Goal: Task Accomplishment & Management: Complete application form

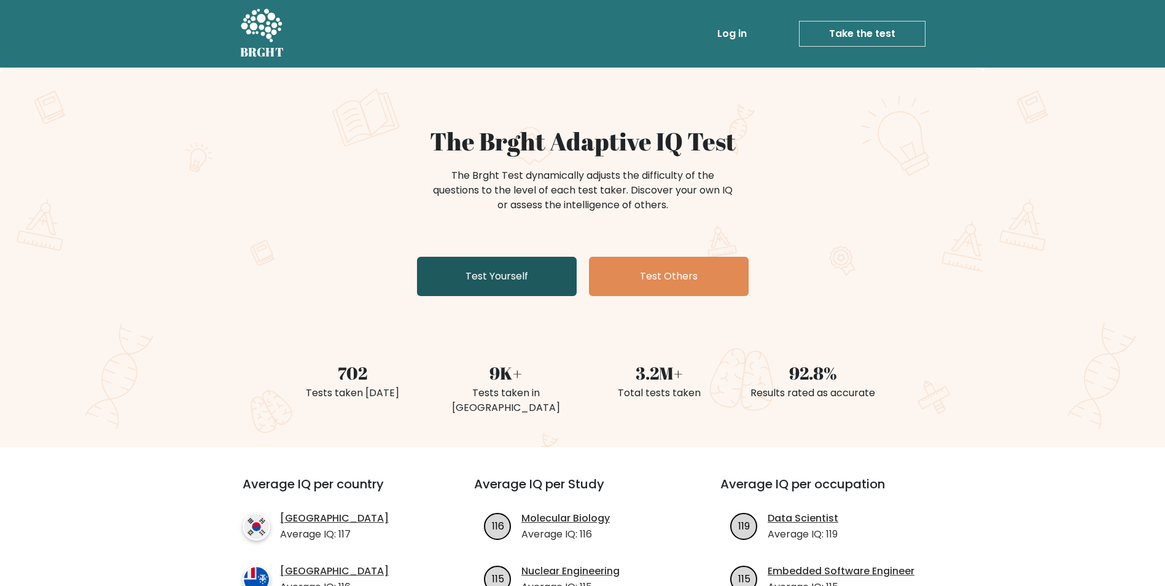
click at [489, 267] on link "Test Yourself" at bounding box center [497, 276] width 160 height 39
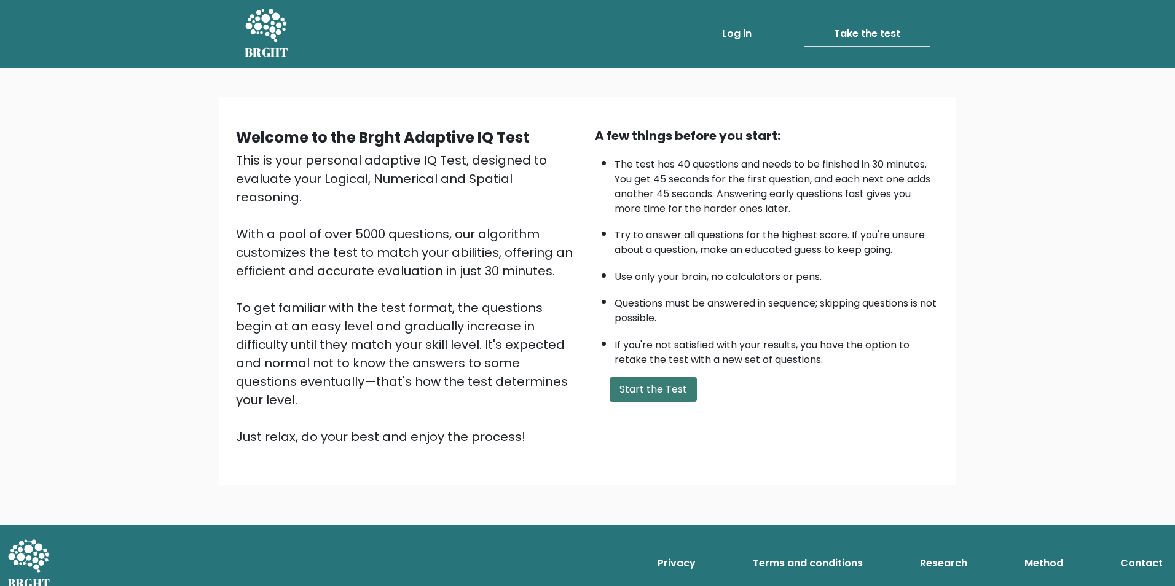
click at [659, 394] on button "Start the Test" at bounding box center [652, 389] width 87 height 25
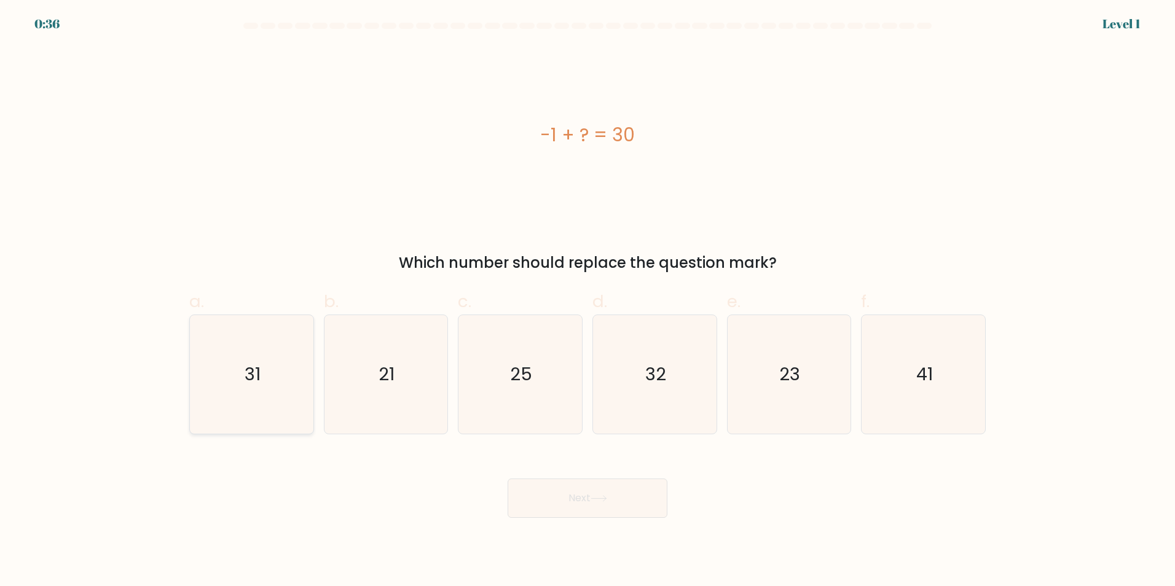
click at [294, 363] on icon "31" at bounding box center [251, 374] width 119 height 119
click at [587, 301] on input "a. 31" at bounding box center [587, 297] width 1 height 8
radio input "true"
click at [580, 500] on button "Next" at bounding box center [587, 498] width 160 height 39
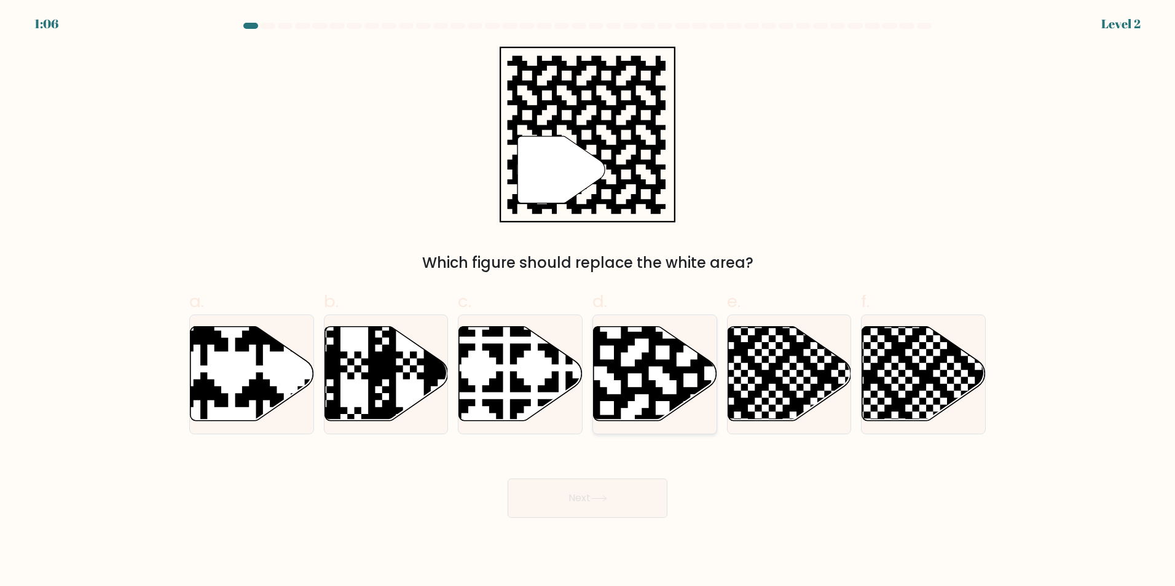
click at [648, 351] on icon at bounding box center [654, 373] width 123 height 95
click at [588, 301] on input "d." at bounding box center [587, 297] width 1 height 8
radio input "true"
click at [596, 506] on button "Next" at bounding box center [587, 498] width 160 height 39
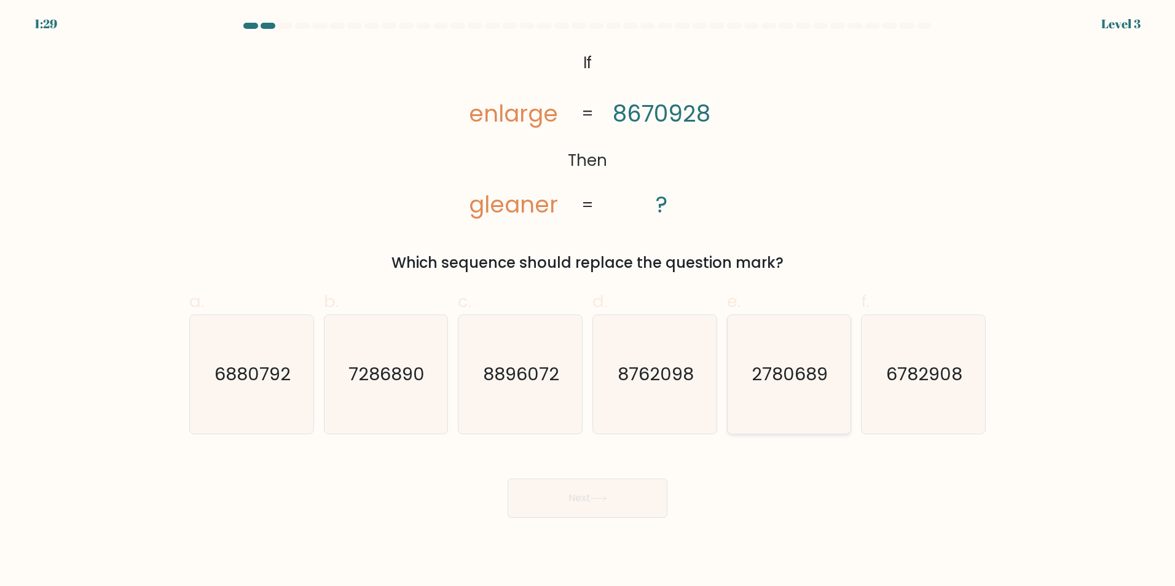
click at [785, 337] on icon "2780689" at bounding box center [788, 374] width 119 height 119
click at [588, 301] on input "e. 2780689" at bounding box center [587, 297] width 1 height 8
radio input "true"
click at [619, 495] on button "Next" at bounding box center [587, 498] width 160 height 39
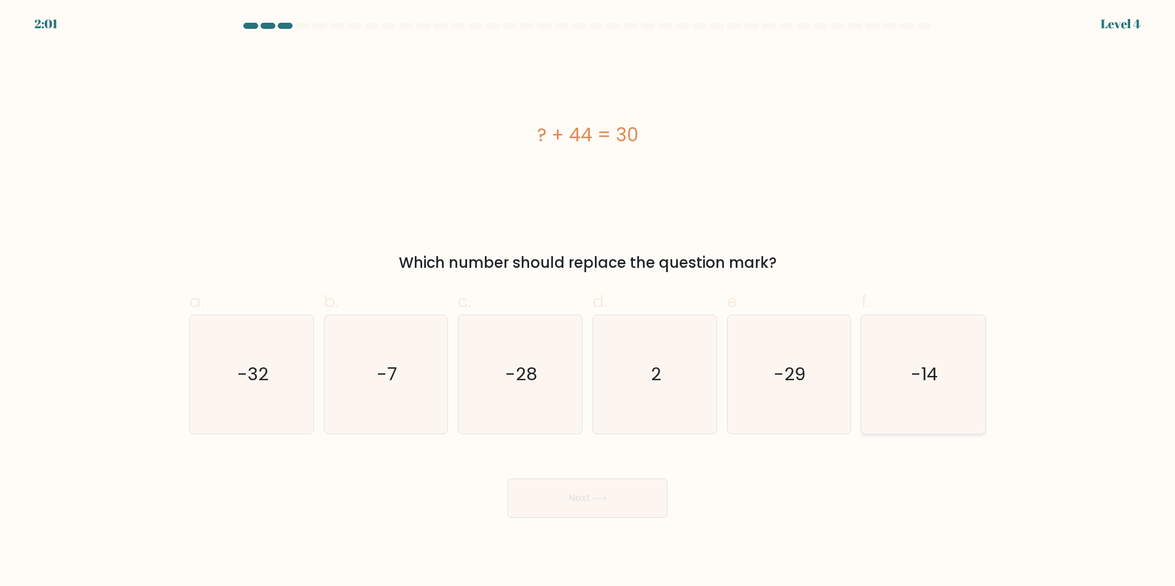
click at [925, 358] on icon "-14" at bounding box center [923, 374] width 119 height 119
click at [588, 301] on input "f. -14" at bounding box center [587, 297] width 1 height 8
radio input "true"
click at [635, 505] on button "Next" at bounding box center [587, 498] width 160 height 39
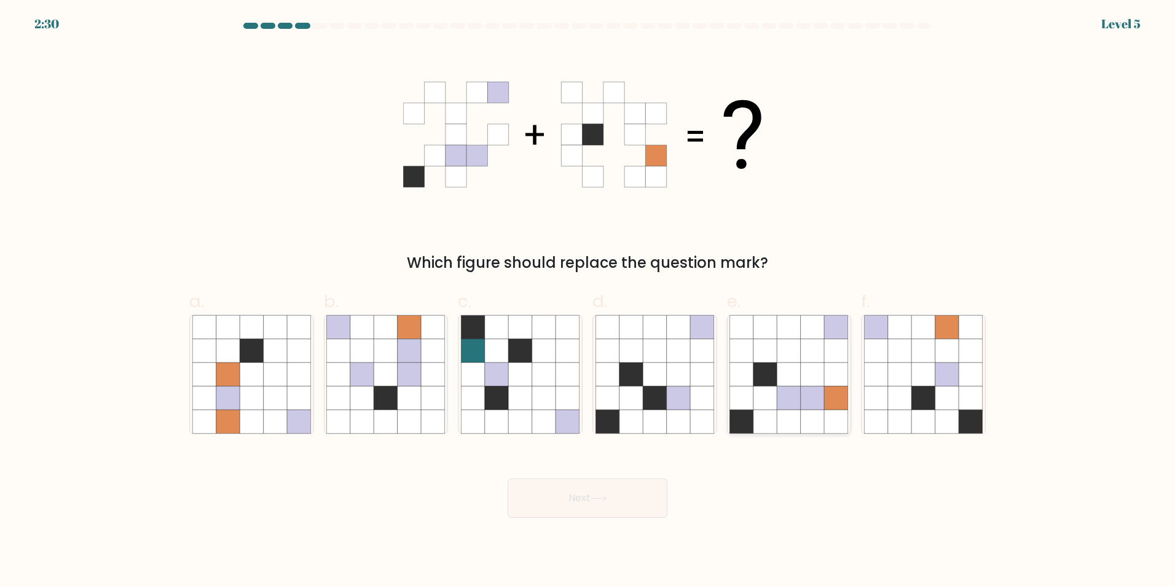
click at [756, 349] on icon at bounding box center [764, 349] width 23 height 23
click at [588, 301] on input "e." at bounding box center [587, 297] width 1 height 8
radio input "true"
click at [612, 503] on button "Next" at bounding box center [587, 498] width 160 height 39
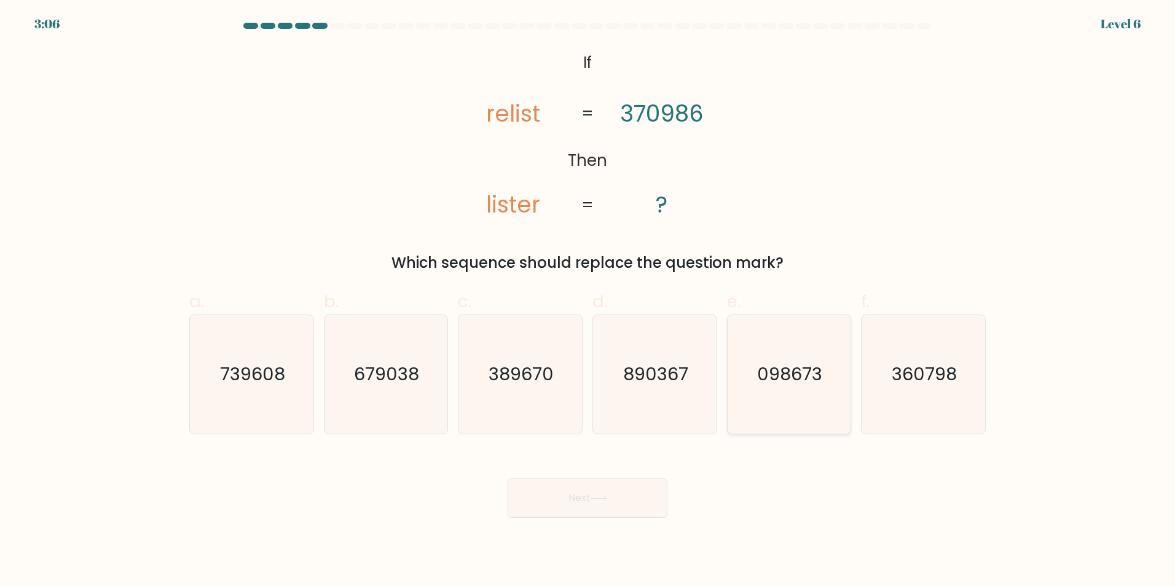
click at [757, 337] on icon "098673" at bounding box center [788, 374] width 119 height 119
click at [588, 301] on input "e. 098673" at bounding box center [587, 297] width 1 height 8
radio input "true"
click at [611, 496] on button "Next" at bounding box center [587, 498] width 160 height 39
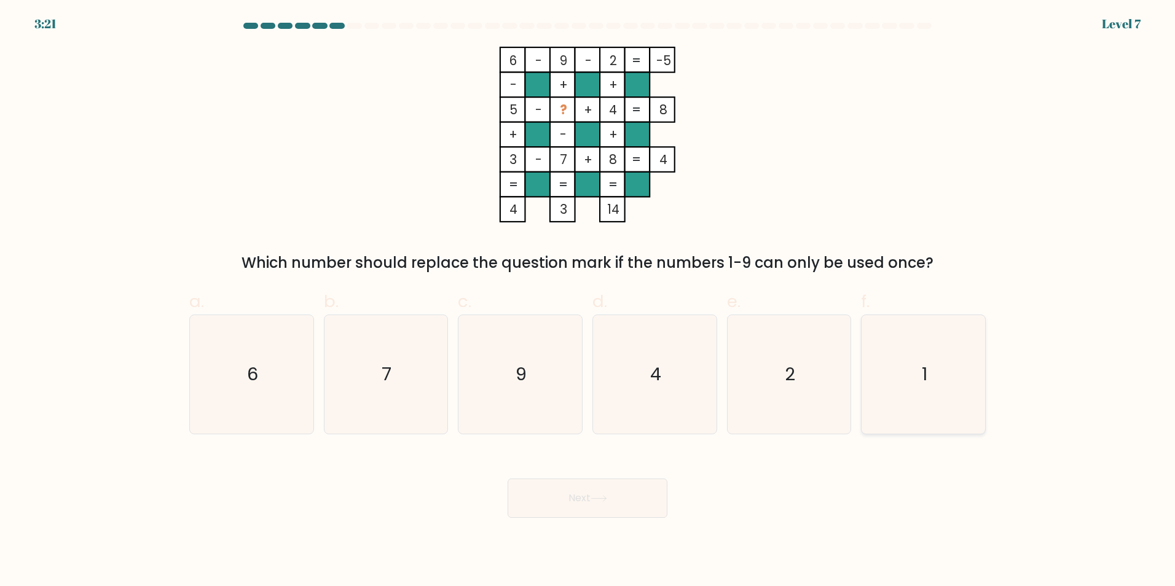
click at [944, 393] on icon "1" at bounding box center [923, 374] width 119 height 119
click at [588, 301] on input "f. 1" at bounding box center [587, 297] width 1 height 8
radio input "true"
click at [659, 509] on button "Next" at bounding box center [587, 498] width 160 height 39
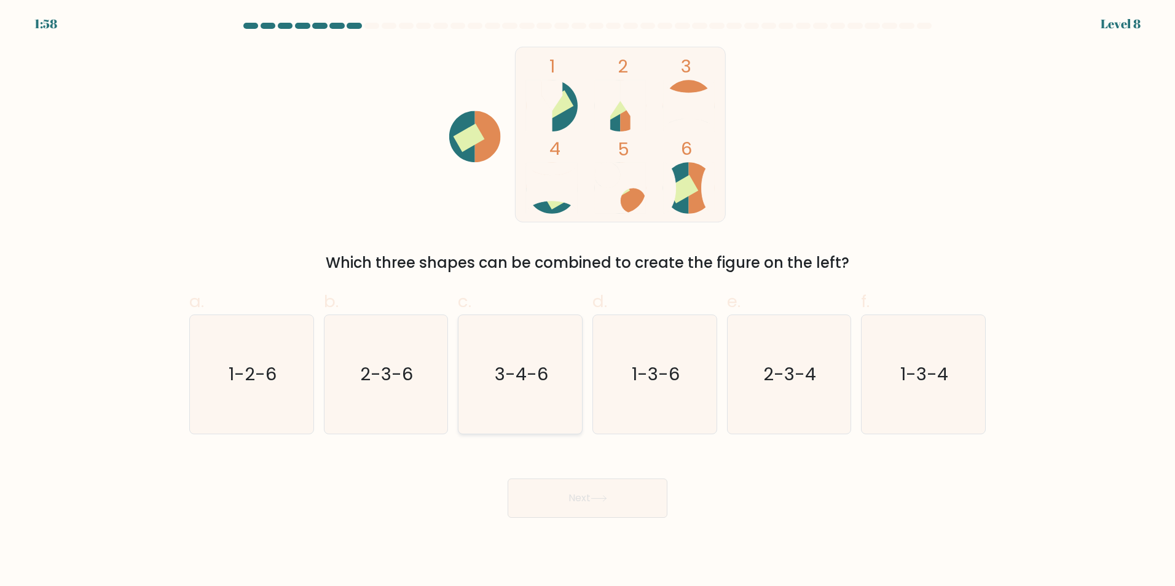
click at [550, 417] on icon "3-4-6" at bounding box center [520, 374] width 119 height 119
click at [587, 301] on input "c. 3-4-6" at bounding box center [587, 297] width 1 height 8
radio input "true"
click at [564, 495] on button "Next" at bounding box center [587, 498] width 160 height 39
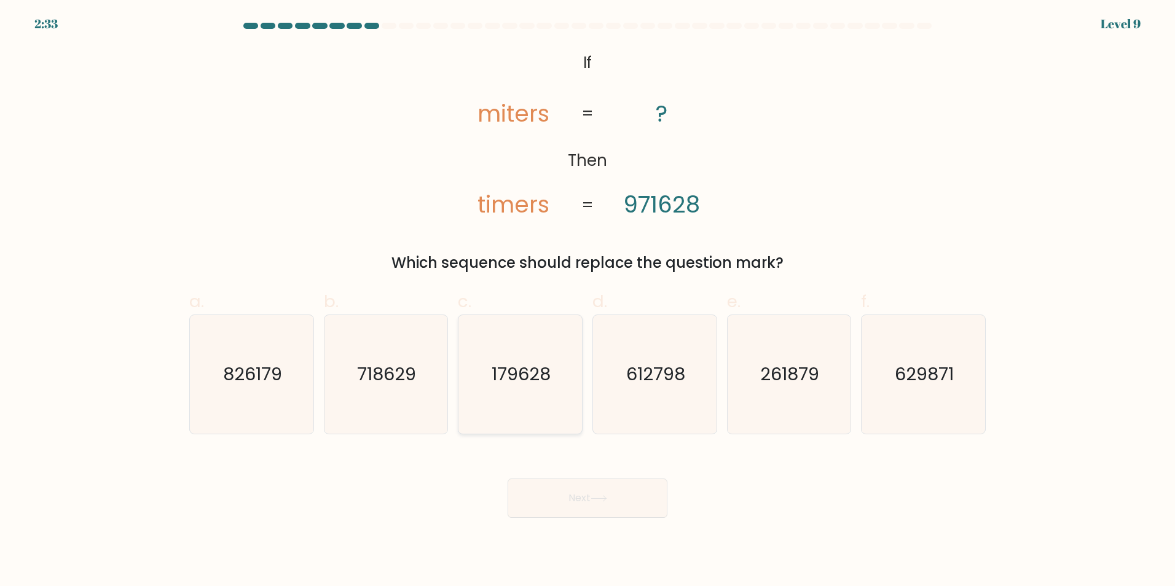
click at [560, 402] on icon "179628" at bounding box center [520, 374] width 119 height 119
click at [587, 301] on input "c. 179628" at bounding box center [587, 297] width 1 height 8
radio input "true"
click at [573, 494] on button "Next" at bounding box center [587, 498] width 160 height 39
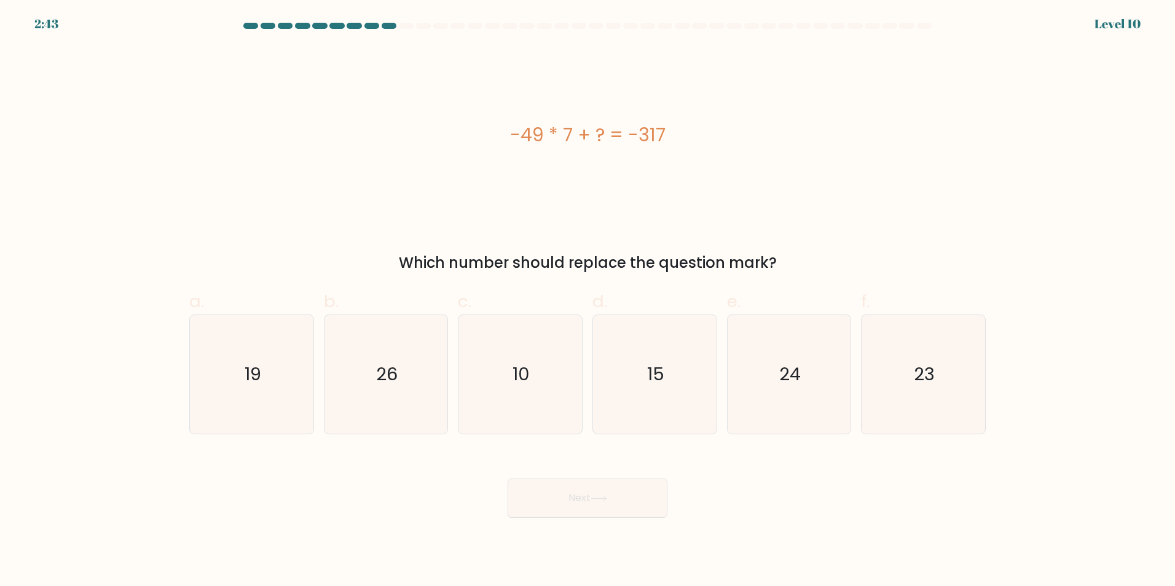
click at [507, 217] on div "-49 * 7 + ? = -317" at bounding box center [587, 135] width 796 height 176
click at [432, 353] on icon "26" at bounding box center [385, 374] width 119 height 119
click at [587, 301] on input "b. 26" at bounding box center [587, 297] width 1 height 8
radio input "true"
click at [651, 487] on button "Next" at bounding box center [587, 498] width 160 height 39
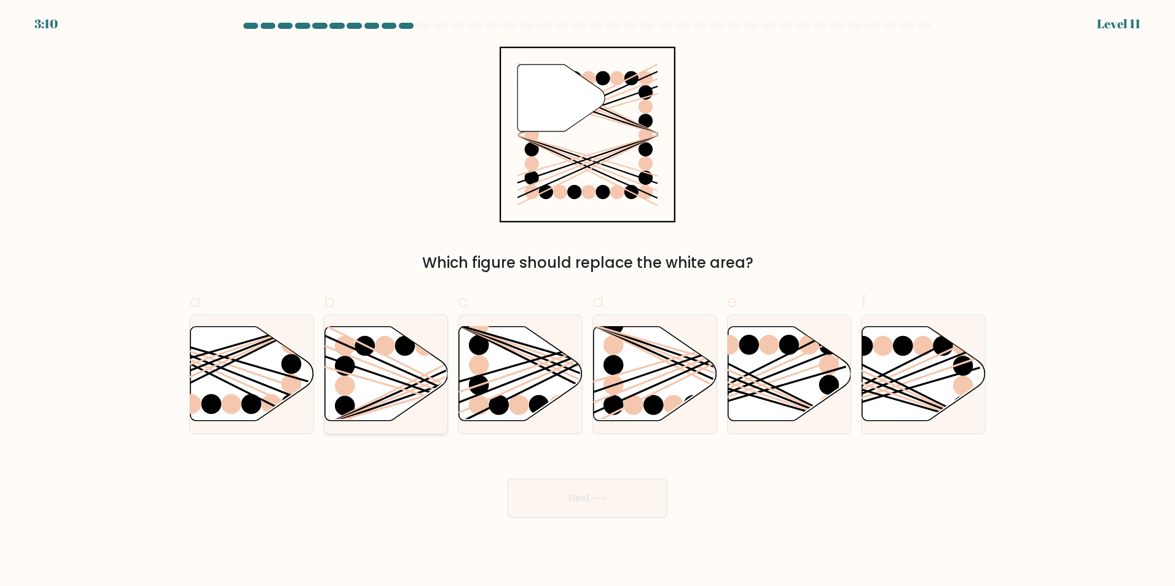
click at [415, 352] on icon at bounding box center [385, 373] width 123 height 95
click at [587, 301] on input "b." at bounding box center [587, 297] width 1 height 8
radio input "true"
click at [622, 501] on button "Next" at bounding box center [587, 498] width 160 height 39
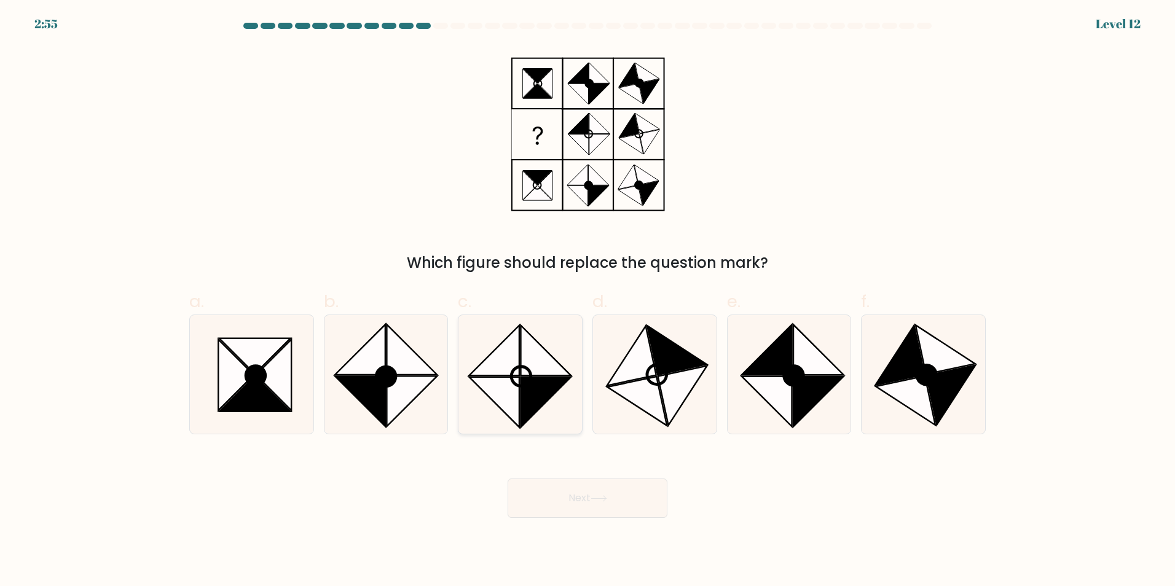
click at [534, 393] on icon at bounding box center [546, 402] width 50 height 50
click at [587, 301] on input "c." at bounding box center [587, 297] width 1 height 8
radio input "true"
click at [601, 497] on icon at bounding box center [598, 498] width 17 height 7
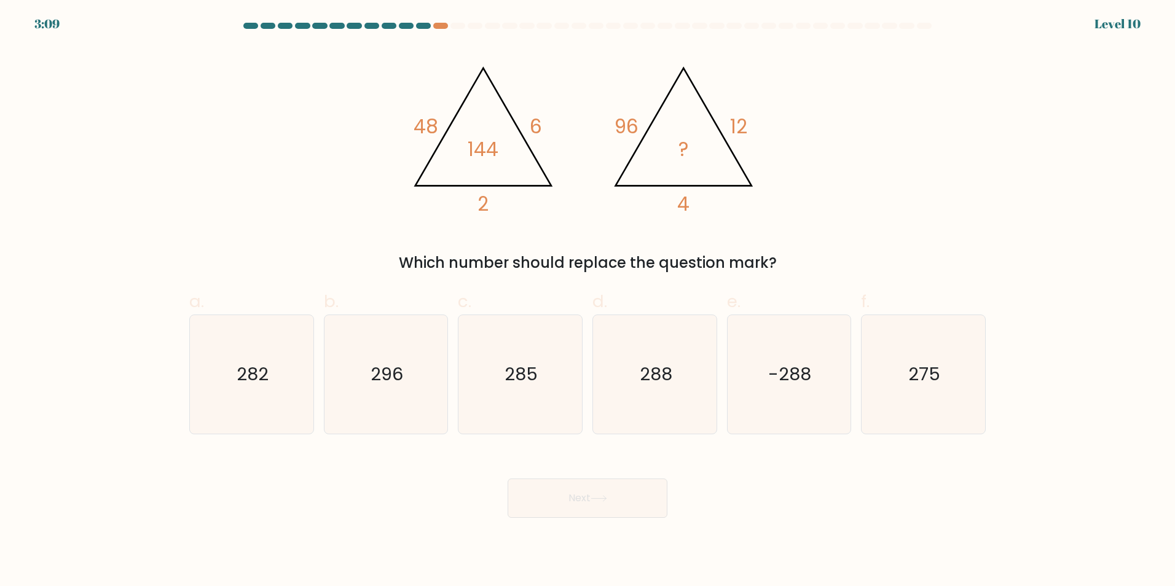
click at [632, 255] on div "Which number should replace the question mark?" at bounding box center [587, 263] width 781 height 22
click at [646, 385] on text "288" at bounding box center [656, 374] width 33 height 25
click at [588, 301] on input "d. 288" at bounding box center [587, 297] width 1 height 8
radio input "true"
click at [624, 502] on button "Next" at bounding box center [587, 498] width 160 height 39
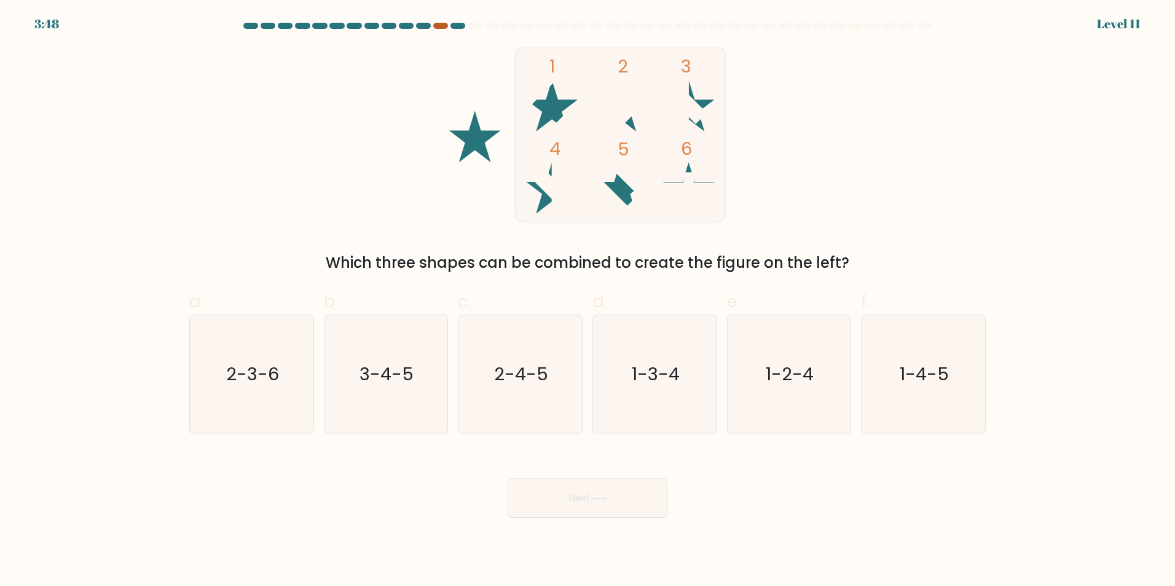
click at [441, 25] on div at bounding box center [440, 26] width 15 height 6
click at [445, 28] on div at bounding box center [440, 26] width 15 height 6
click at [437, 26] on div at bounding box center [440, 26] width 15 height 6
click at [688, 354] on icon "1-3-4" at bounding box center [654, 374] width 119 height 119
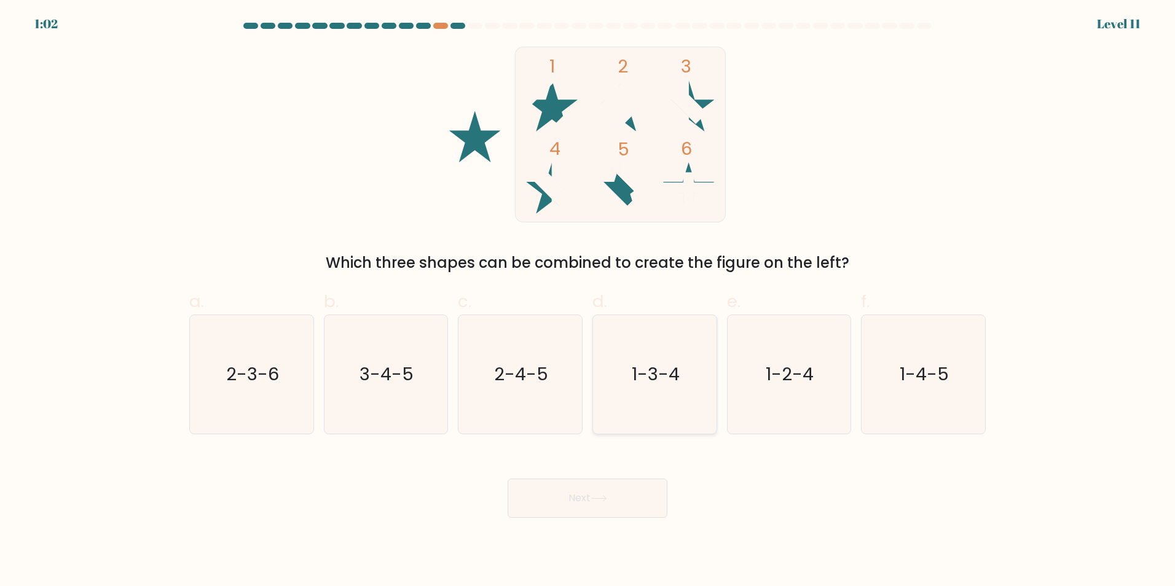
click at [588, 301] on input "d. 1-3-4" at bounding box center [587, 297] width 1 height 8
radio input "true"
click at [601, 485] on button "Next" at bounding box center [587, 498] width 160 height 39
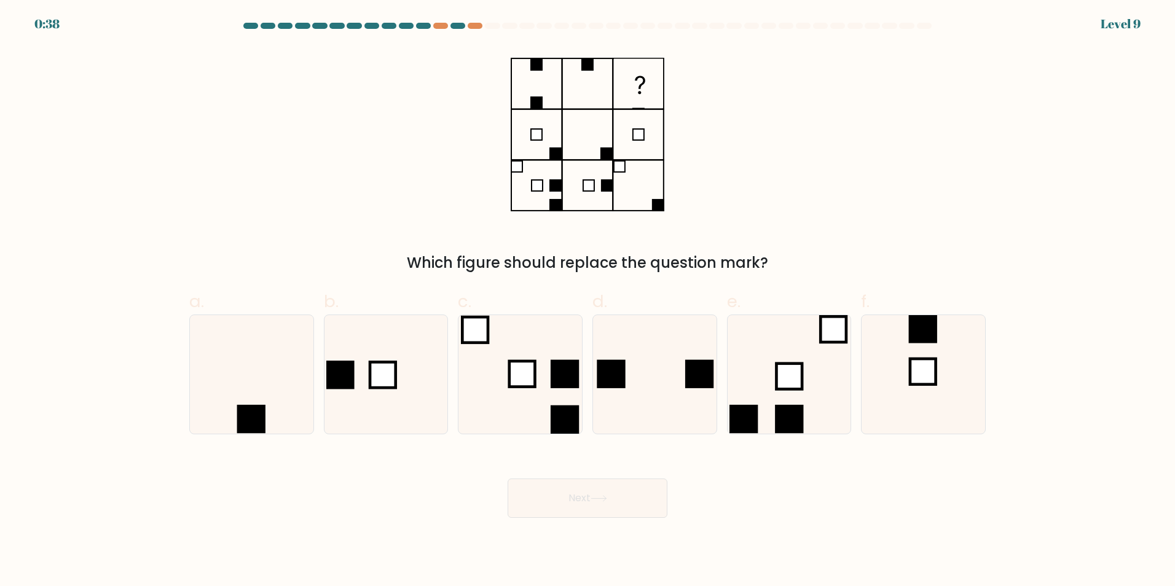
click at [721, 407] on div "d." at bounding box center [654, 361] width 135 height 145
click at [679, 430] on icon at bounding box center [654, 374] width 119 height 119
click at [588, 301] on input "d." at bounding box center [587, 297] width 1 height 8
radio input "true"
click at [639, 495] on button "Next" at bounding box center [587, 498] width 160 height 39
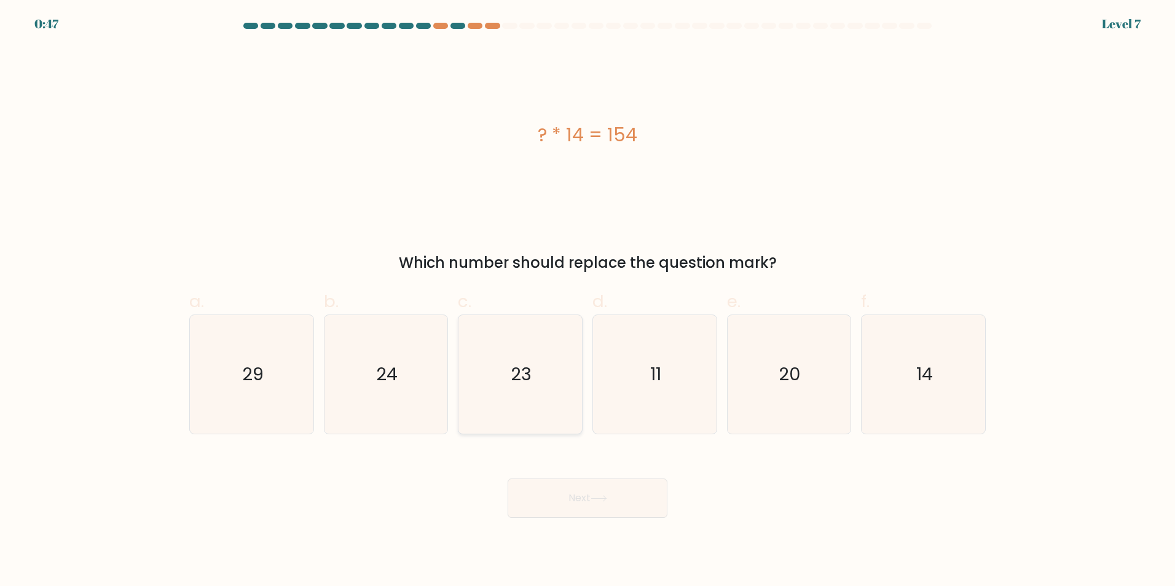
click at [547, 421] on icon "23" at bounding box center [520, 374] width 119 height 119
click at [587, 301] on input "c. 23" at bounding box center [587, 297] width 1 height 8
radio input "true"
click at [581, 499] on button "Next" at bounding box center [587, 498] width 160 height 39
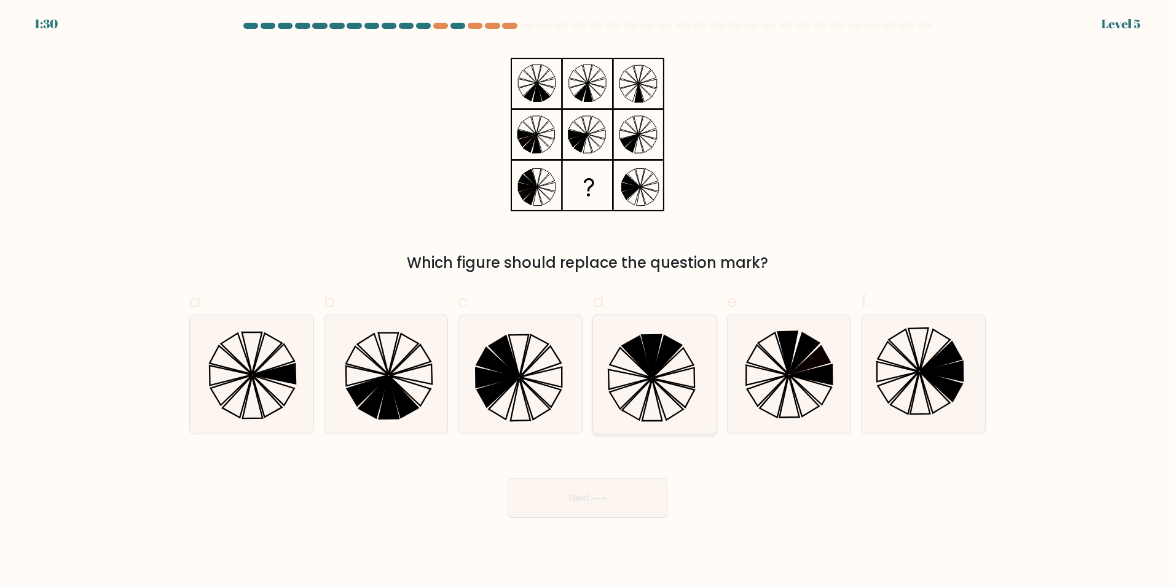
click at [642, 362] on icon at bounding box center [636, 356] width 29 height 41
click at [588, 301] on input "d." at bounding box center [587, 297] width 1 height 8
radio input "true"
click at [633, 482] on div "Next" at bounding box center [587, 483] width 811 height 69
click at [648, 494] on button "Next" at bounding box center [587, 498] width 160 height 39
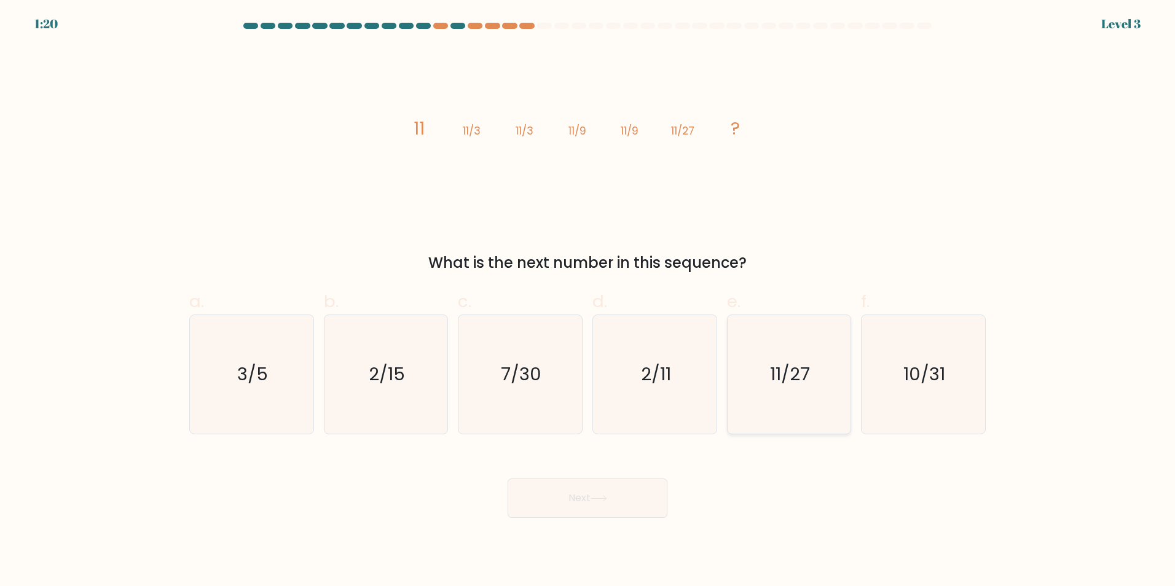
click at [803, 367] on text "11/27" at bounding box center [790, 374] width 40 height 25
click at [588, 301] on input "e. 11/27" at bounding box center [587, 297] width 1 height 8
radio input "true"
click at [657, 514] on button "Next" at bounding box center [587, 498] width 160 height 39
click at [642, 506] on button "Next" at bounding box center [587, 498] width 160 height 39
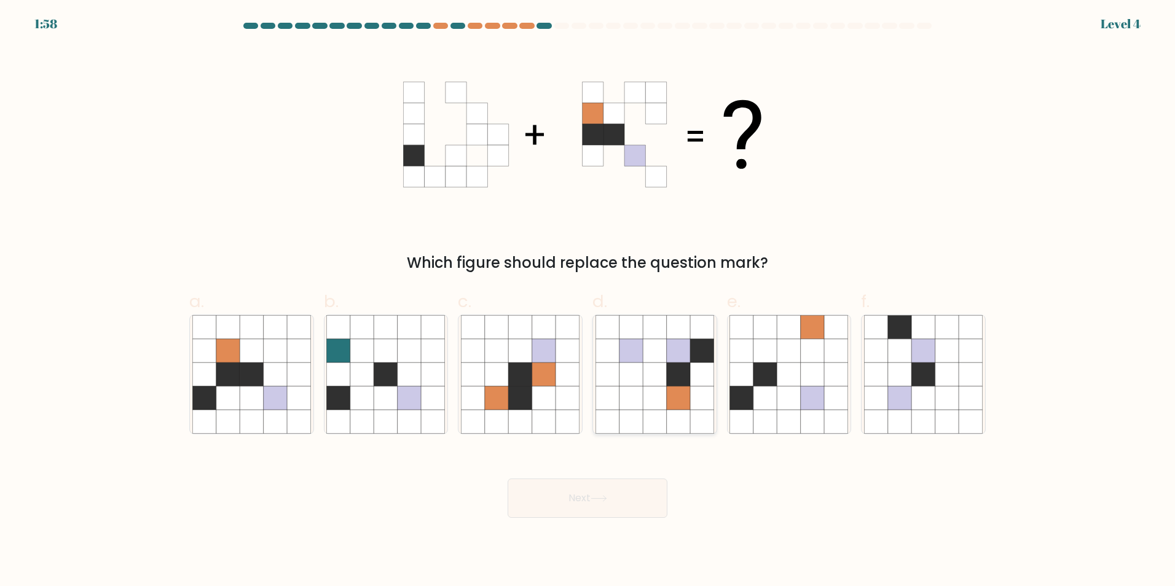
click at [691, 388] on icon at bounding box center [701, 397] width 23 height 23
click at [588, 301] on input "d." at bounding box center [587, 297] width 1 height 8
radio input "true"
click at [612, 501] on button "Next" at bounding box center [587, 498] width 160 height 39
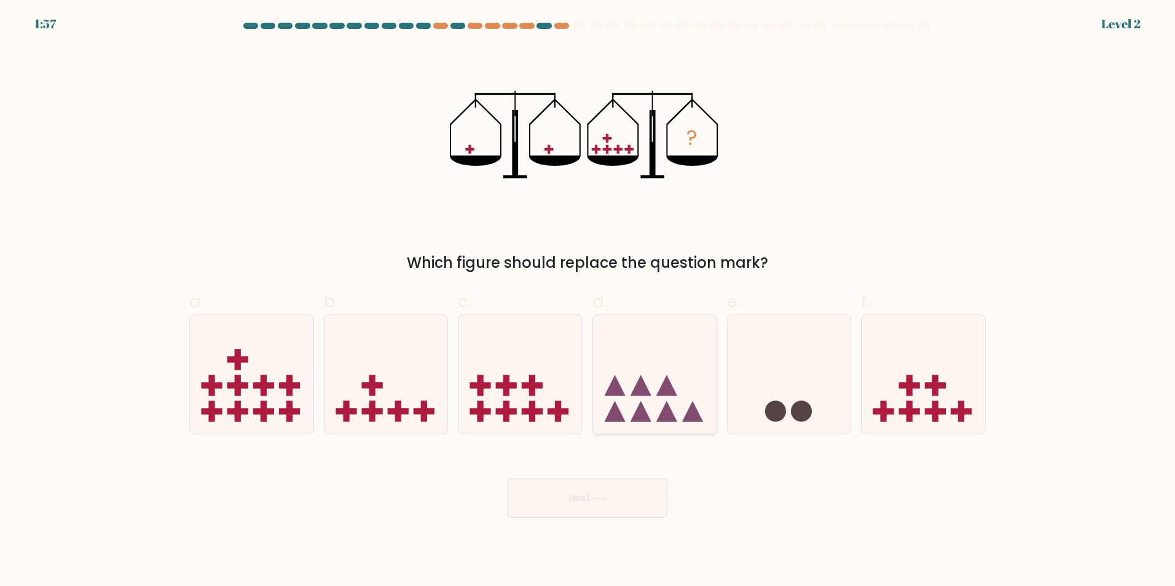
click at [666, 407] on icon at bounding box center [666, 411] width 21 height 21
click at [588, 301] on input "d." at bounding box center [587, 297] width 1 height 8
radio input "true"
click at [643, 497] on button "Next" at bounding box center [587, 498] width 160 height 39
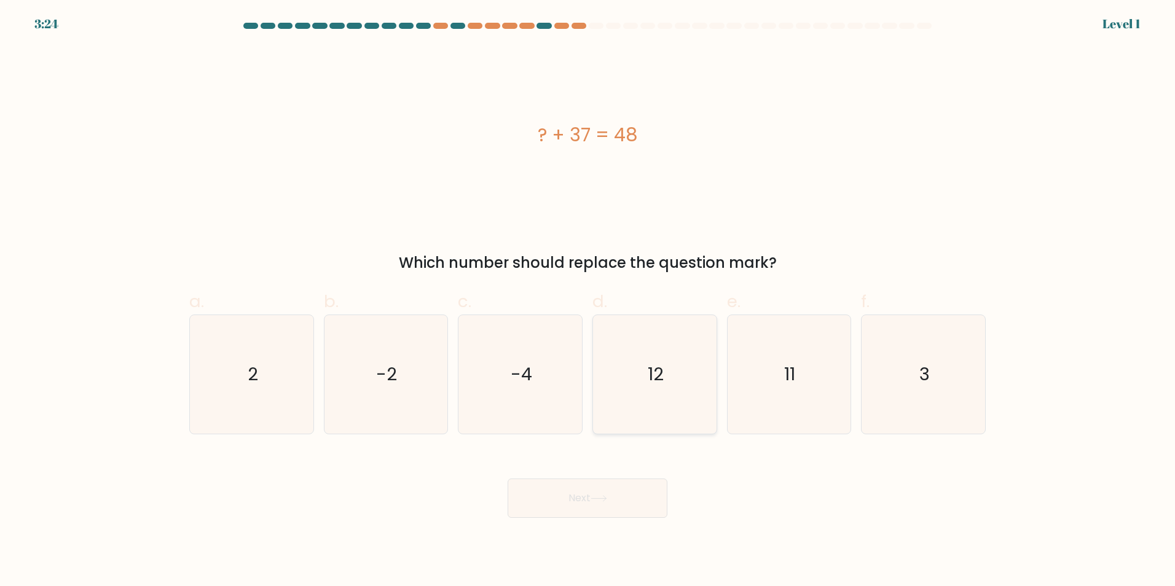
click at [692, 409] on icon "12" at bounding box center [654, 374] width 119 height 119
click at [588, 301] on input "d. 12" at bounding box center [587, 297] width 1 height 8
radio input "true"
click at [629, 501] on button "Next" at bounding box center [587, 498] width 160 height 39
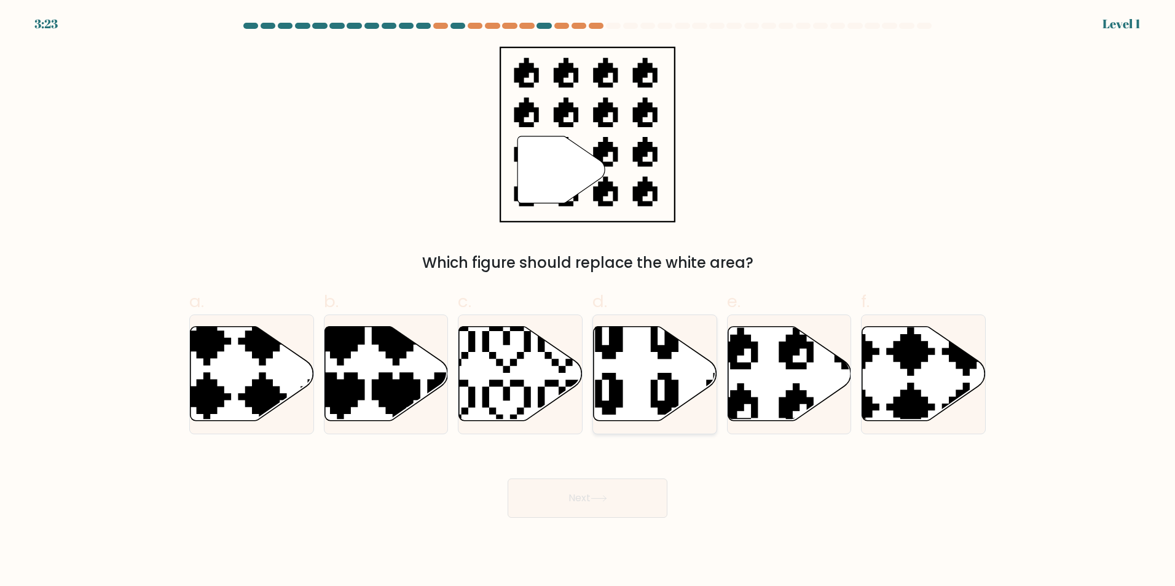
click at [683, 410] on icon at bounding box center [654, 374] width 123 height 96
click at [588, 301] on input "d." at bounding box center [587, 297] width 1 height 8
radio input "true"
click at [640, 488] on button "Next" at bounding box center [587, 498] width 160 height 39
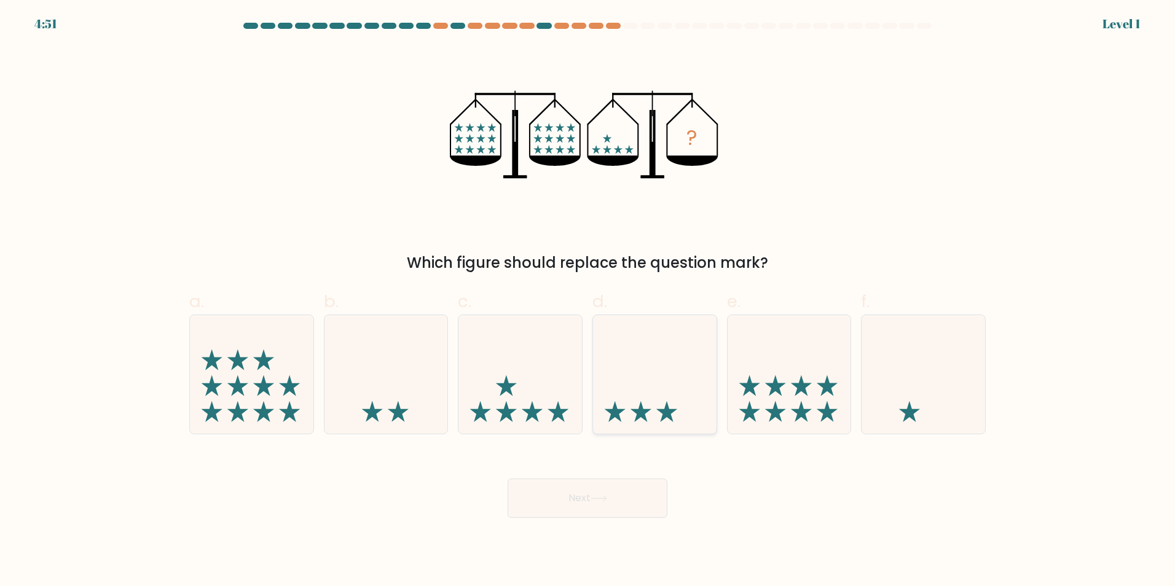
click at [700, 417] on icon at bounding box center [654, 374] width 123 height 102
click at [588, 301] on input "d." at bounding box center [587, 297] width 1 height 8
radio input "true"
click at [636, 495] on button "Next" at bounding box center [587, 498] width 160 height 39
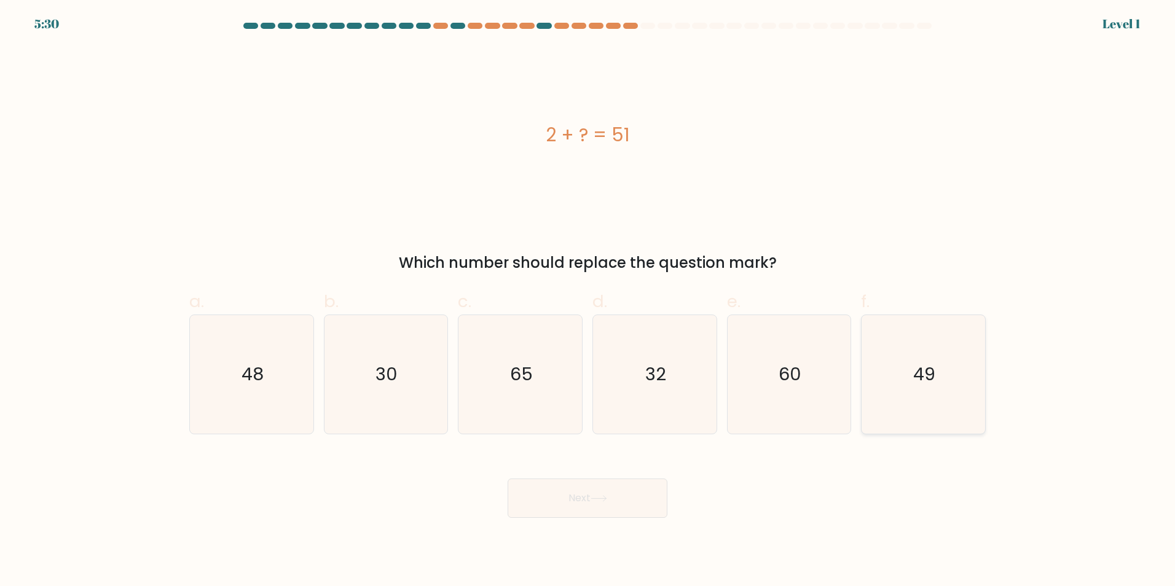
click at [941, 368] on icon "49" at bounding box center [923, 374] width 119 height 119
click at [588, 301] on input "f. 49" at bounding box center [587, 297] width 1 height 8
radio input "true"
click at [570, 493] on button "Next" at bounding box center [587, 498] width 160 height 39
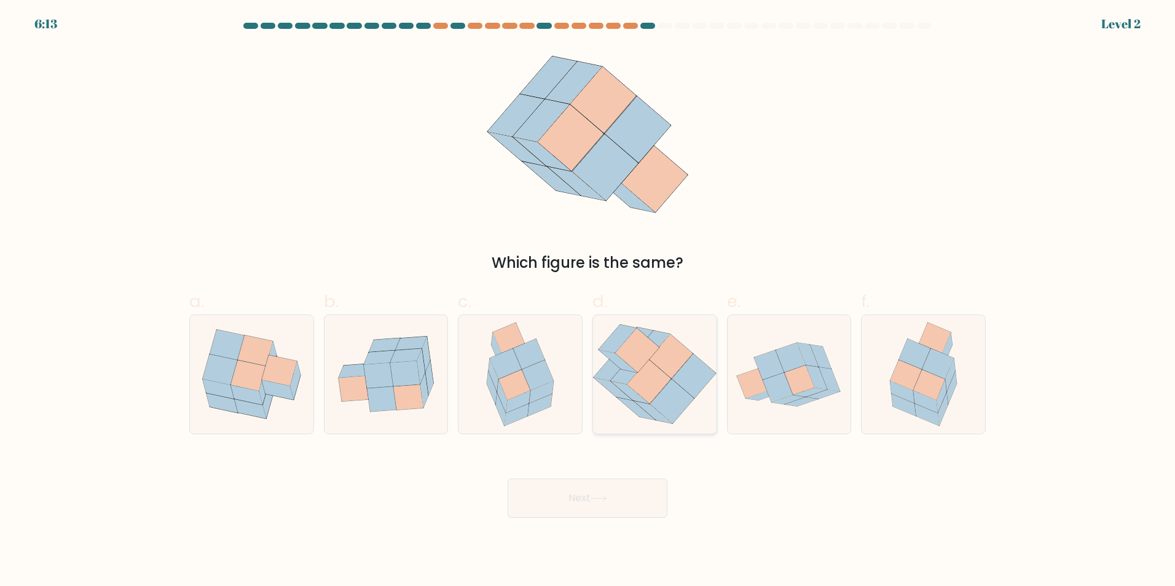
click at [655, 402] on icon at bounding box center [672, 401] width 44 height 44
click at [588, 301] on input "d." at bounding box center [587, 297] width 1 height 8
radio input "true"
click at [597, 512] on button "Next" at bounding box center [587, 498] width 160 height 39
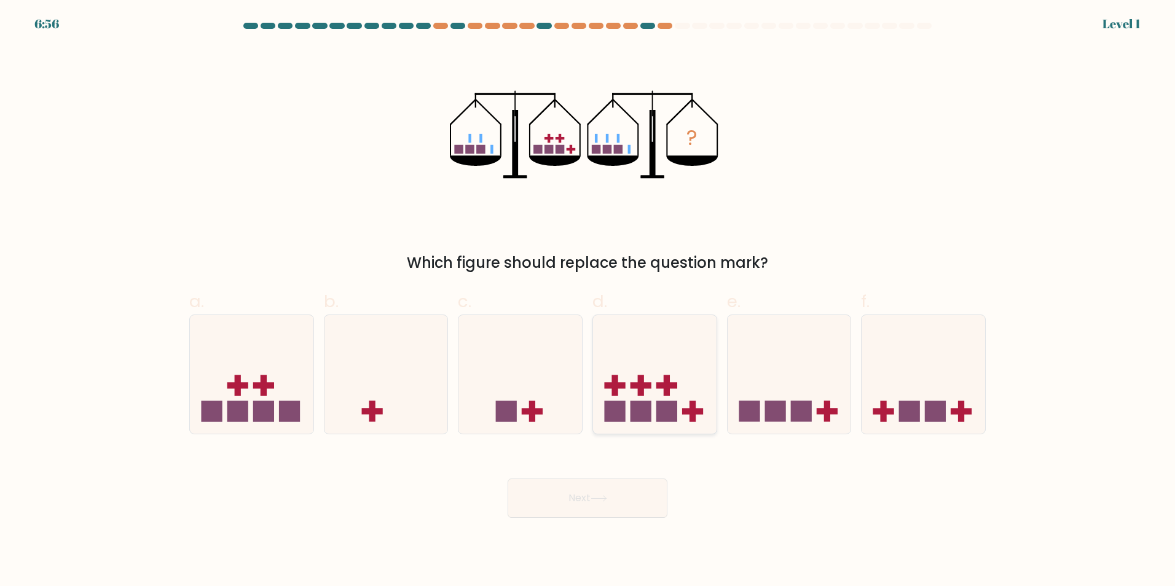
click at [652, 405] on icon at bounding box center [654, 374] width 123 height 102
click at [588, 301] on input "d." at bounding box center [587, 297] width 1 height 8
radio input "true"
click at [582, 517] on button "Next" at bounding box center [587, 498] width 160 height 39
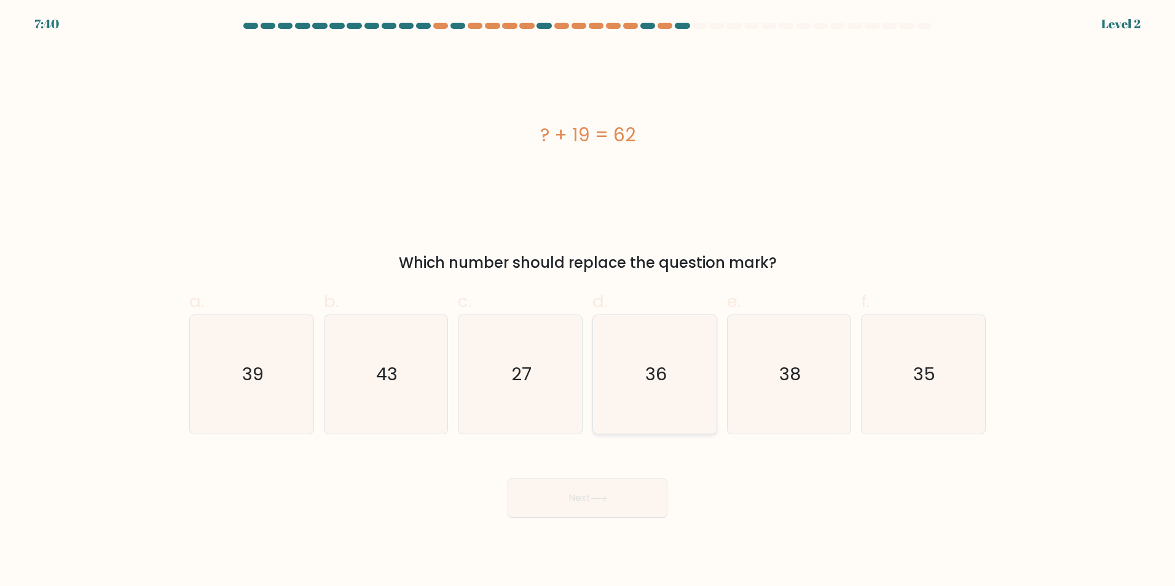
click at [639, 393] on icon "36" at bounding box center [654, 374] width 119 height 119
click at [588, 301] on input "d. 36" at bounding box center [587, 297] width 1 height 8
radio input "true"
click at [613, 504] on button "Next" at bounding box center [587, 498] width 160 height 39
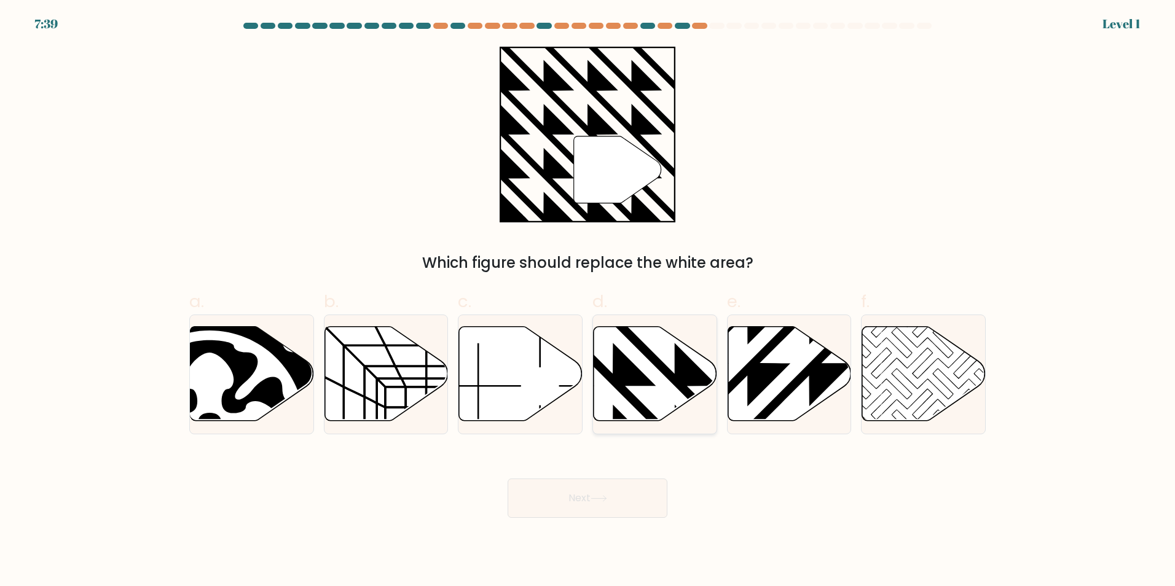
click at [682, 412] on icon at bounding box center [612, 324] width 249 height 249
click at [588, 301] on input "d." at bounding box center [587, 297] width 1 height 8
radio input "true"
click at [636, 466] on div "Next" at bounding box center [587, 483] width 811 height 69
click at [624, 515] on button "Next" at bounding box center [587, 498] width 160 height 39
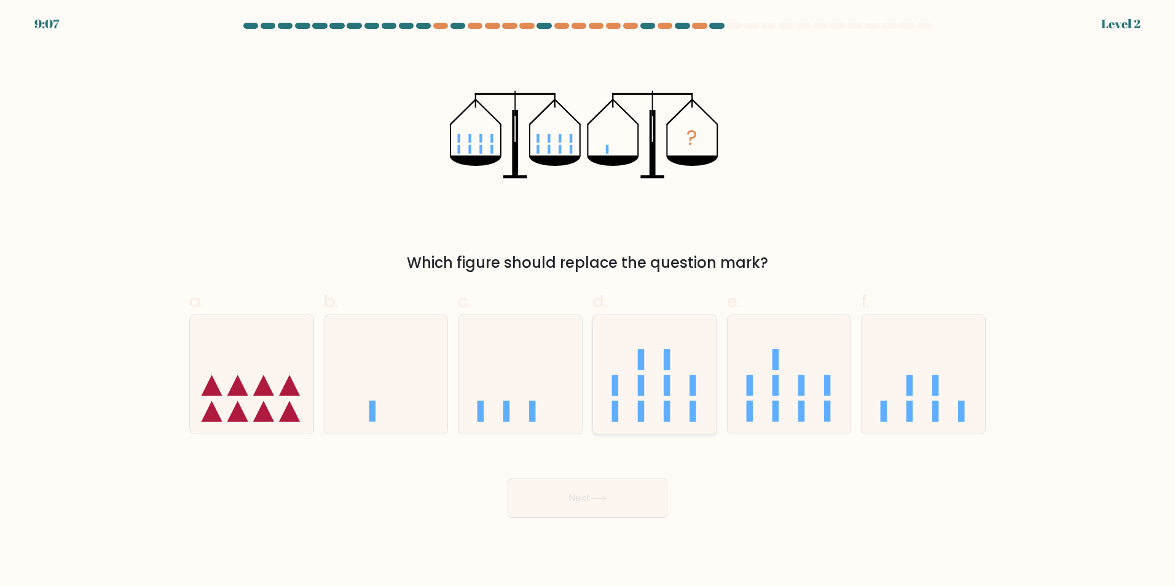
click at [646, 419] on icon at bounding box center [654, 374] width 123 height 102
click at [588, 301] on input "d." at bounding box center [587, 297] width 1 height 8
radio input "true"
click at [622, 498] on button "Next" at bounding box center [587, 498] width 160 height 39
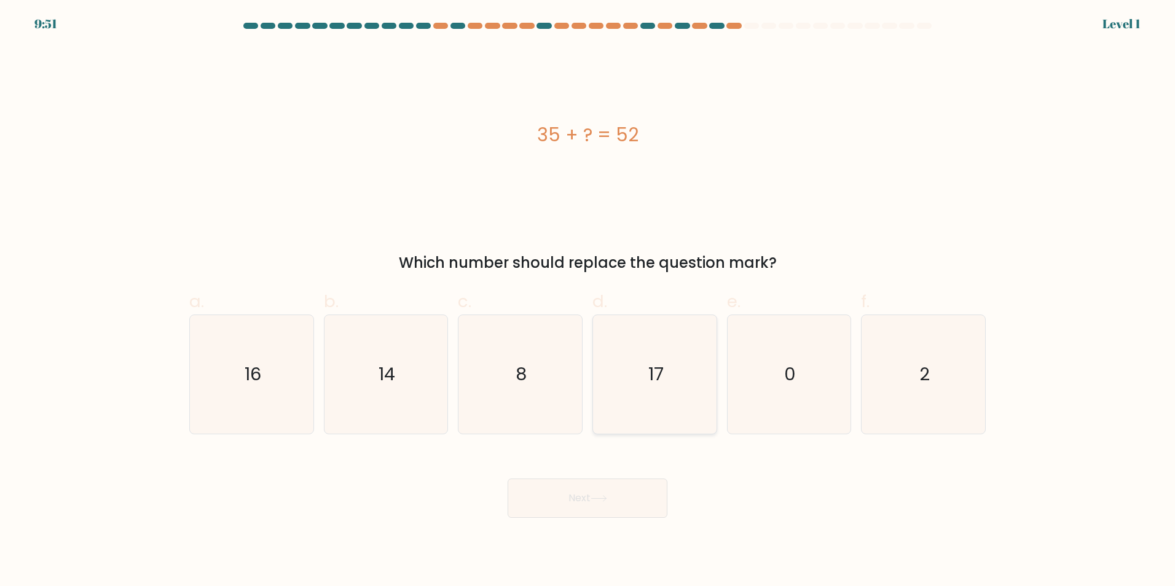
click at [673, 408] on icon "17" at bounding box center [654, 374] width 119 height 119
click at [588, 301] on input "d. 17" at bounding box center [587, 297] width 1 height 8
radio input "true"
click at [628, 498] on button "Next" at bounding box center [587, 498] width 160 height 39
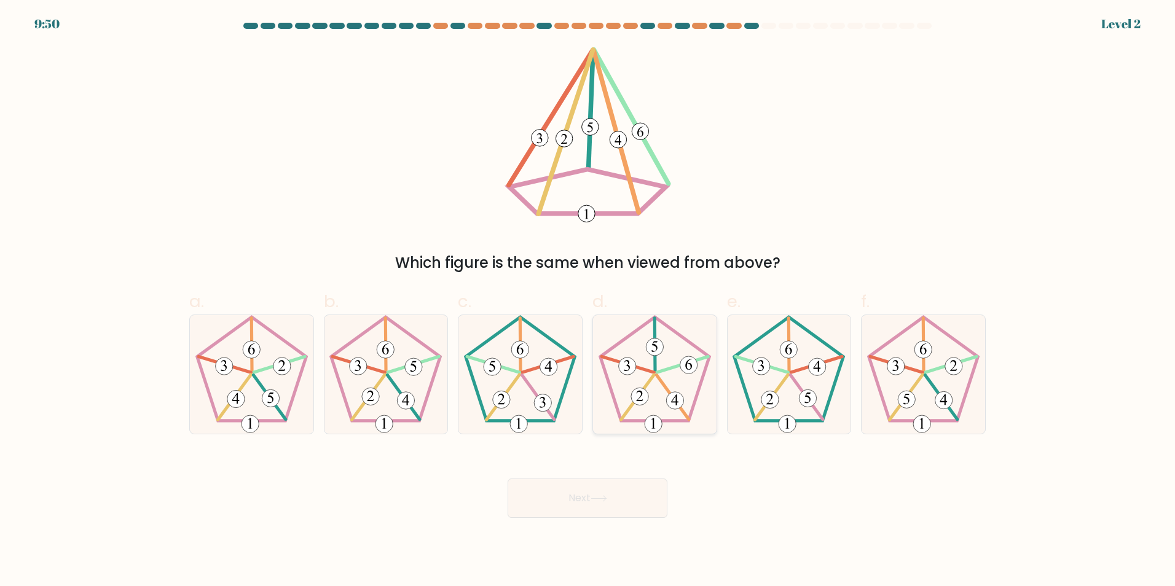
click at [698, 396] on 264 at bounding box center [654, 369] width 109 height 104
click at [588, 301] on input "d." at bounding box center [587, 297] width 1 height 8
radio input "true"
click at [629, 498] on button "Next" at bounding box center [587, 498] width 160 height 39
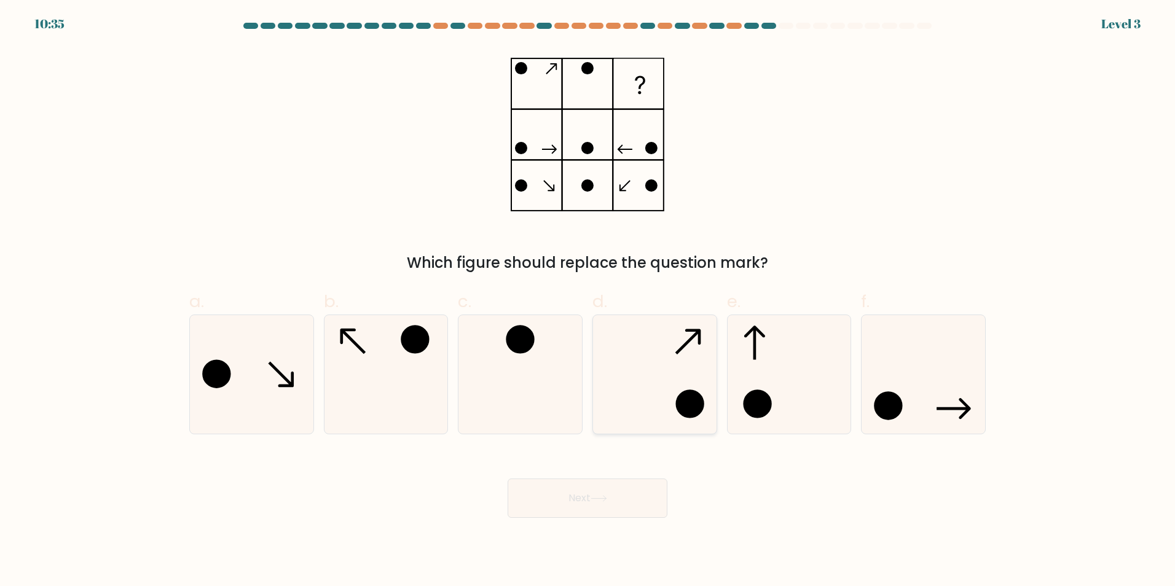
click at [712, 380] on icon at bounding box center [654, 374] width 119 height 119
click at [588, 301] on input "d." at bounding box center [587, 297] width 1 height 8
radio input "true"
click at [624, 493] on button "Next" at bounding box center [587, 498] width 160 height 39
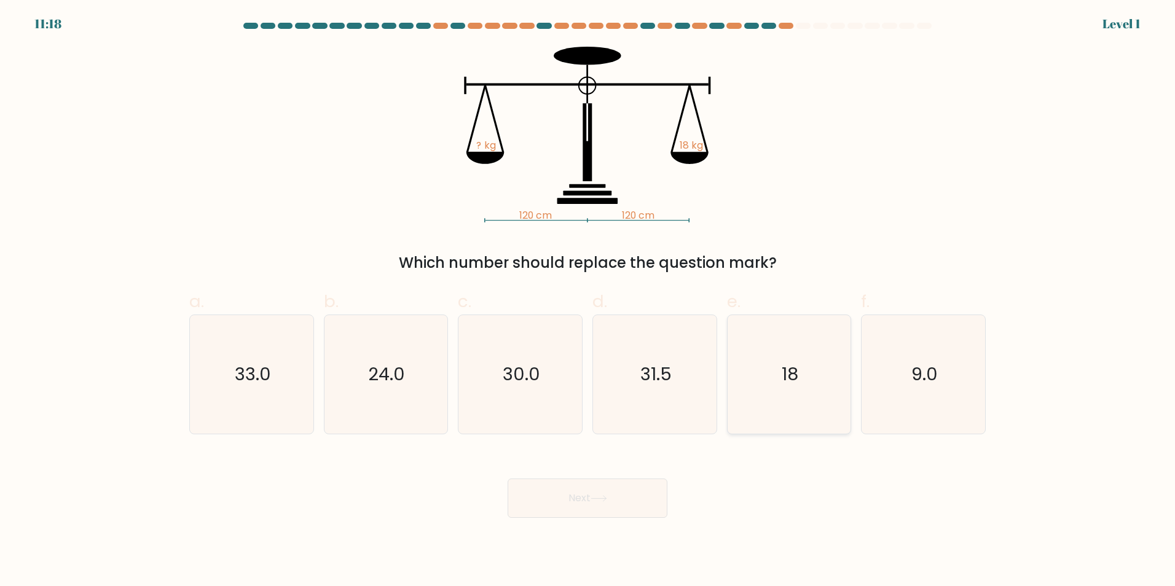
click at [735, 386] on icon "18" at bounding box center [788, 374] width 119 height 119
click at [588, 301] on input "e. 18" at bounding box center [587, 297] width 1 height 8
radio input "true"
click at [663, 491] on button "Next" at bounding box center [587, 498] width 160 height 39
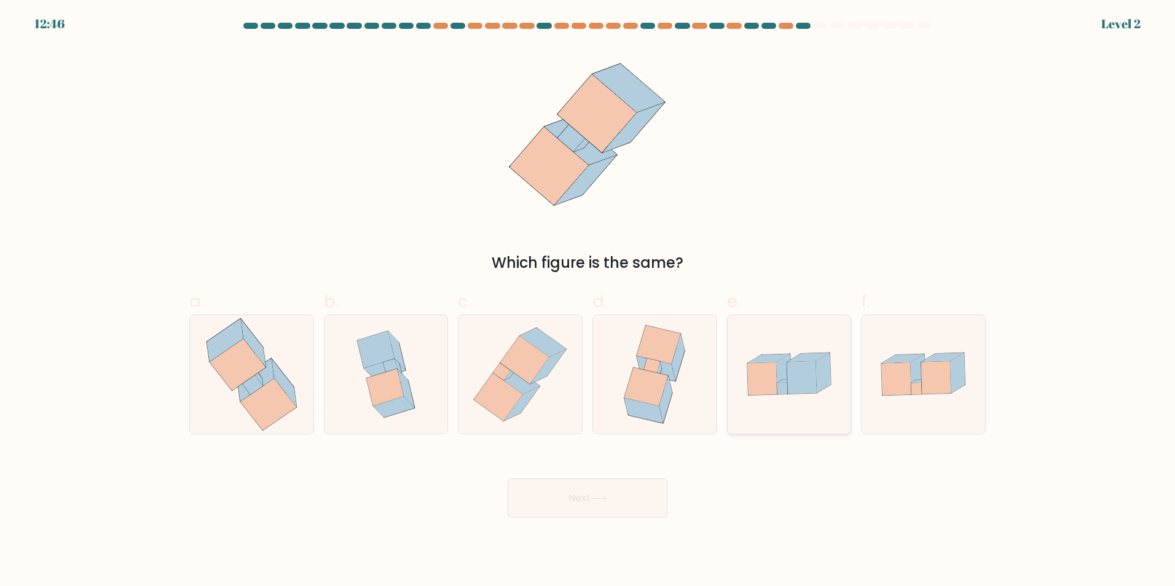
click at [811, 386] on icon at bounding box center [800, 377] width 29 height 33
click at [588, 301] on input "e." at bounding box center [587, 297] width 1 height 8
radio input "true"
click at [555, 522] on body "12:46 Level 2" at bounding box center [587, 293] width 1175 height 586
click at [566, 506] on button "Next" at bounding box center [587, 498] width 160 height 39
